Goal: Information Seeking & Learning: Learn about a topic

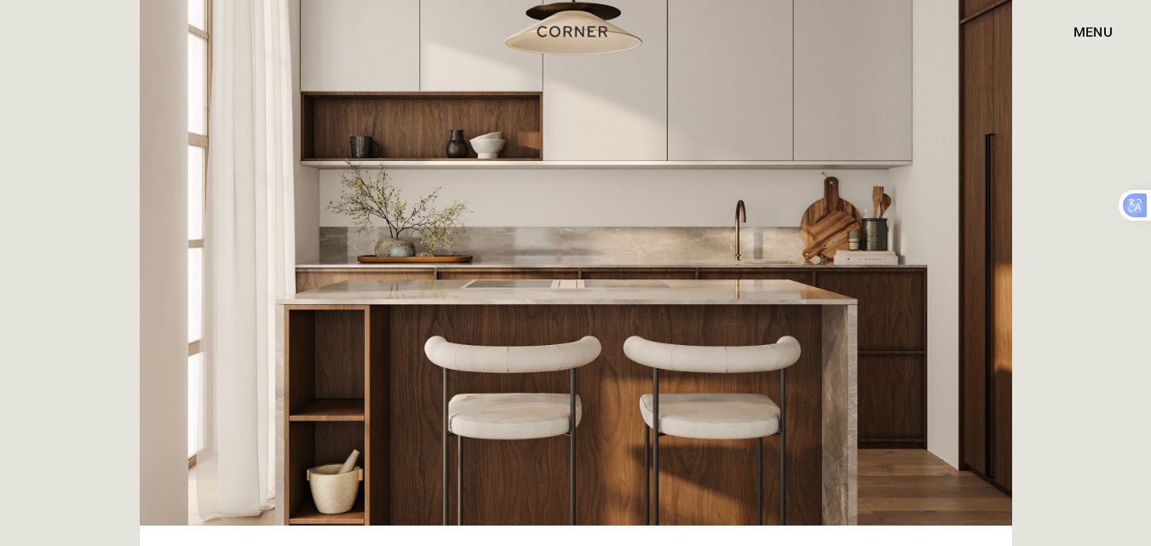
scroll to position [505, 0]
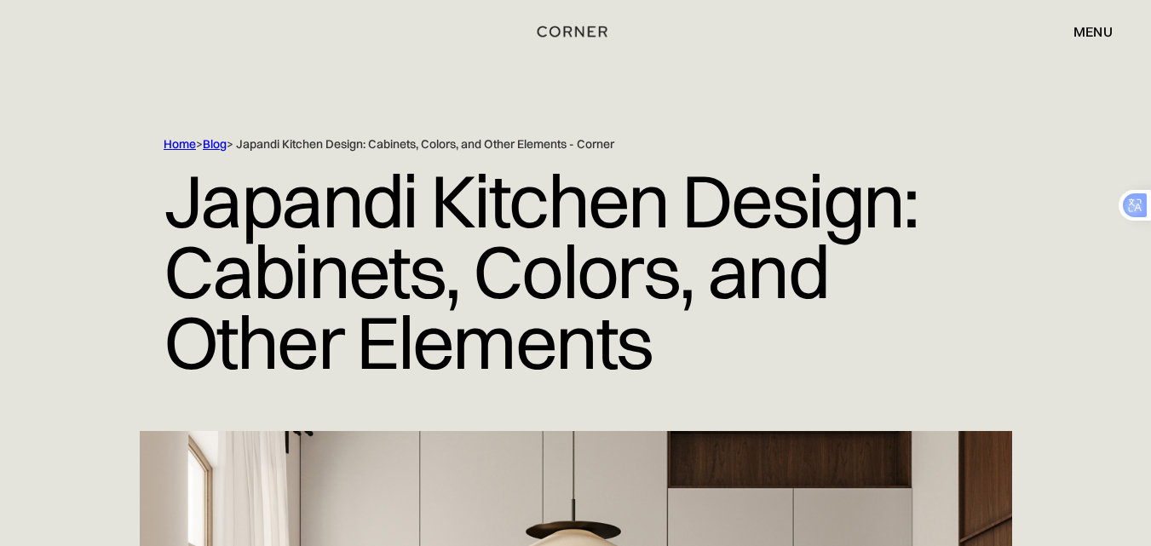
click at [220, 146] on link "Blog" at bounding box center [215, 143] width 24 height 15
